Goal: Information Seeking & Learning: Understand process/instructions

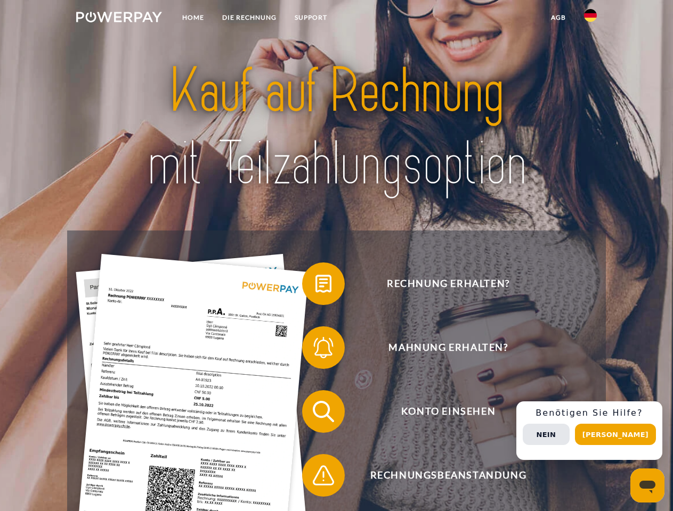
click at [119, 19] on img at bounding box center [119, 17] width 86 height 11
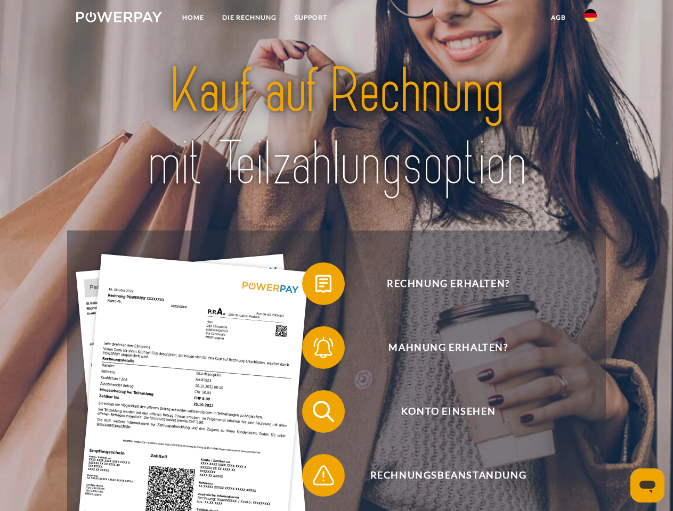
click at [590, 19] on img at bounding box center [590, 15] width 13 height 13
click at [558, 18] on link "agb" at bounding box center [558, 17] width 33 height 19
click at [315, 286] on span at bounding box center [307, 283] width 53 height 53
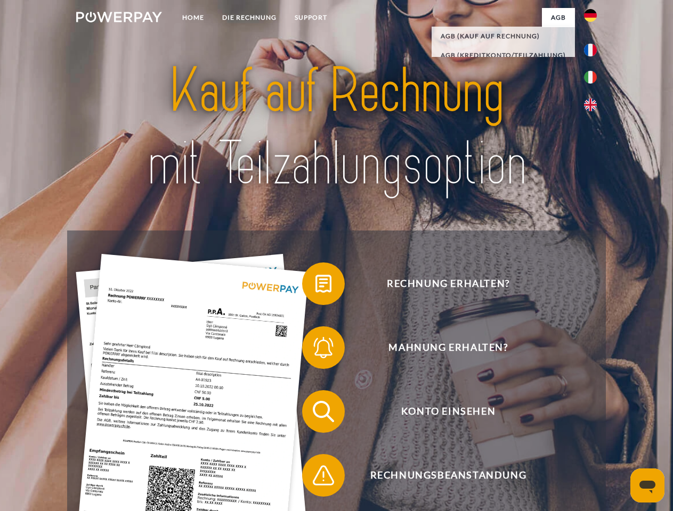
click at [315, 350] on span at bounding box center [307, 347] width 53 height 53
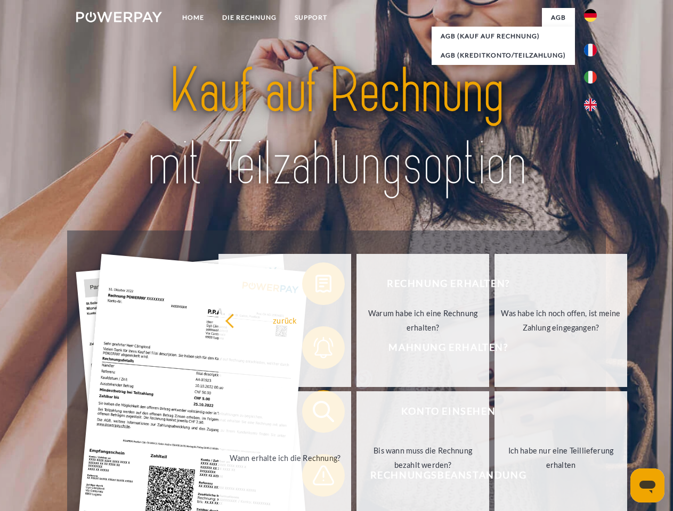
click at [356, 414] on link "Bis wann muss die Rechnung bezahlt werden?" at bounding box center [422, 457] width 133 height 133
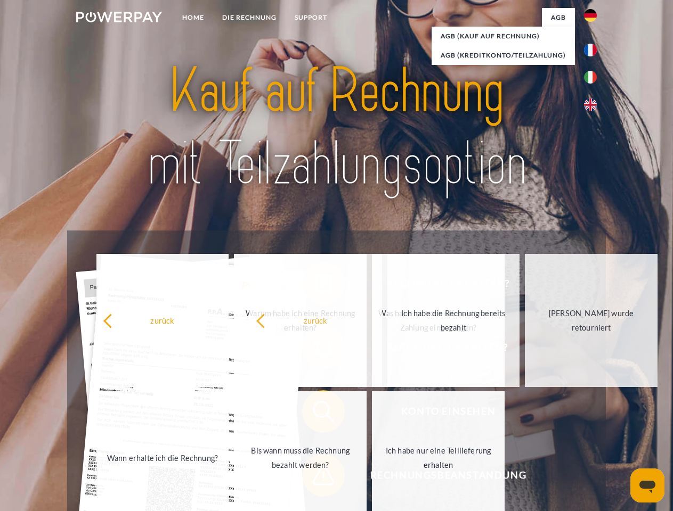
click at [315, 478] on span at bounding box center [307, 475] width 53 height 53
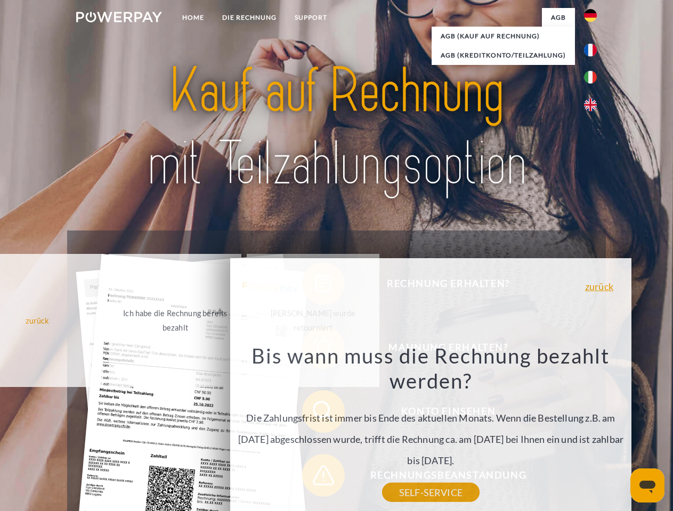
click at [593, 431] on div "Rechnung erhalten? Mahnung erhalten? Konto einsehen" at bounding box center [336, 444] width 538 height 426
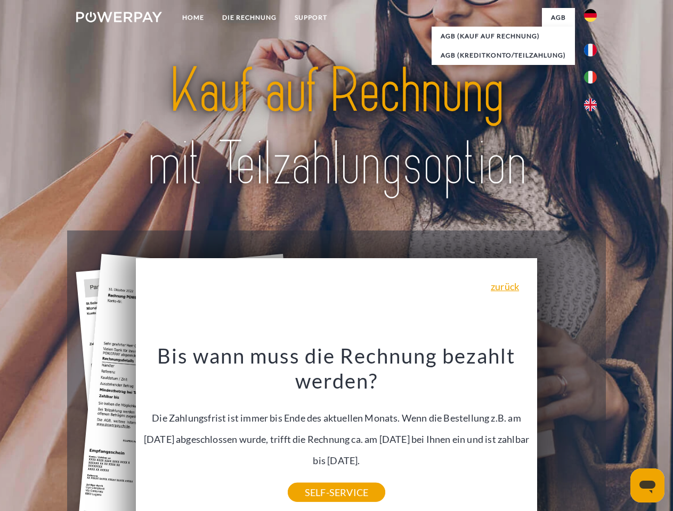
click at [567, 433] on span "Konto einsehen" at bounding box center [447, 411] width 261 height 43
click at [619, 435] on header "Home DIE RECHNUNG SUPPORT" at bounding box center [336, 367] width 673 height 735
